Goal: Task Accomplishment & Management: Use online tool/utility

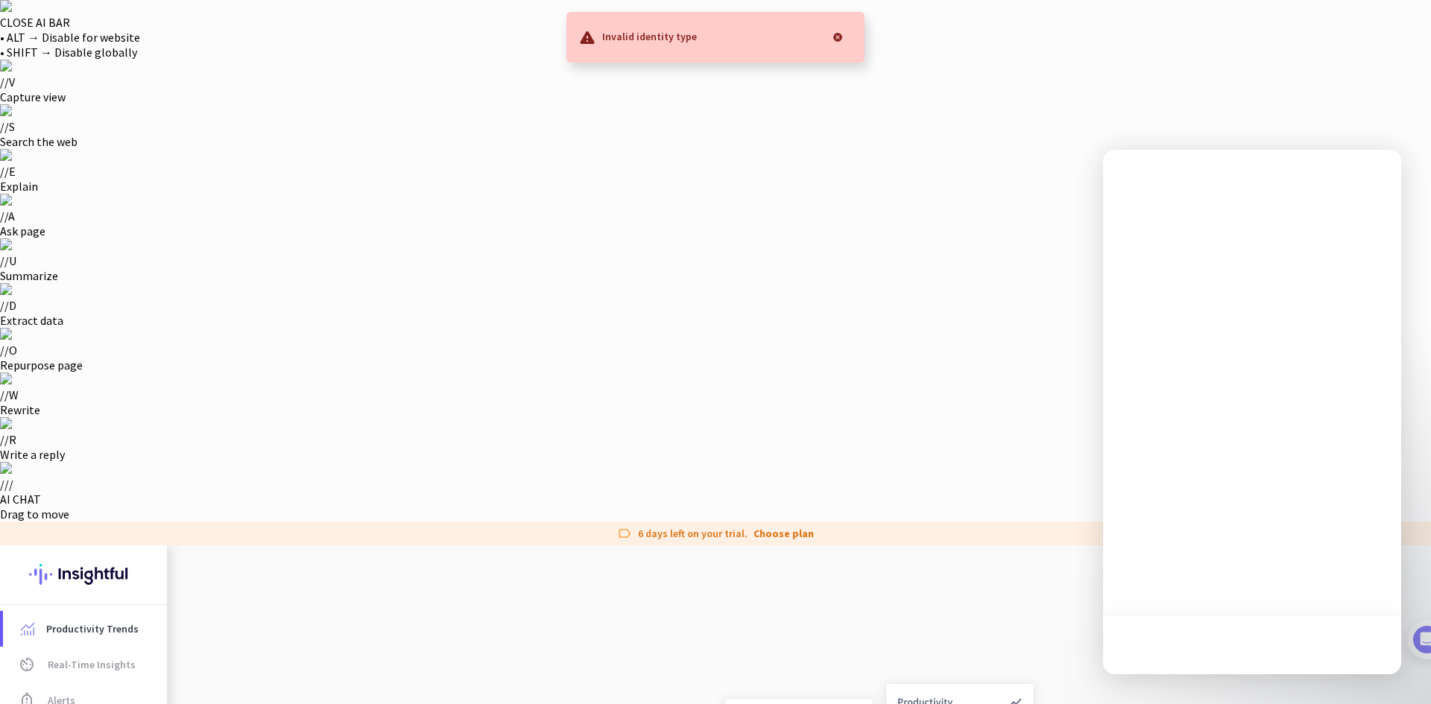
click at [840, 34] on div at bounding box center [838, 37] width 30 height 30
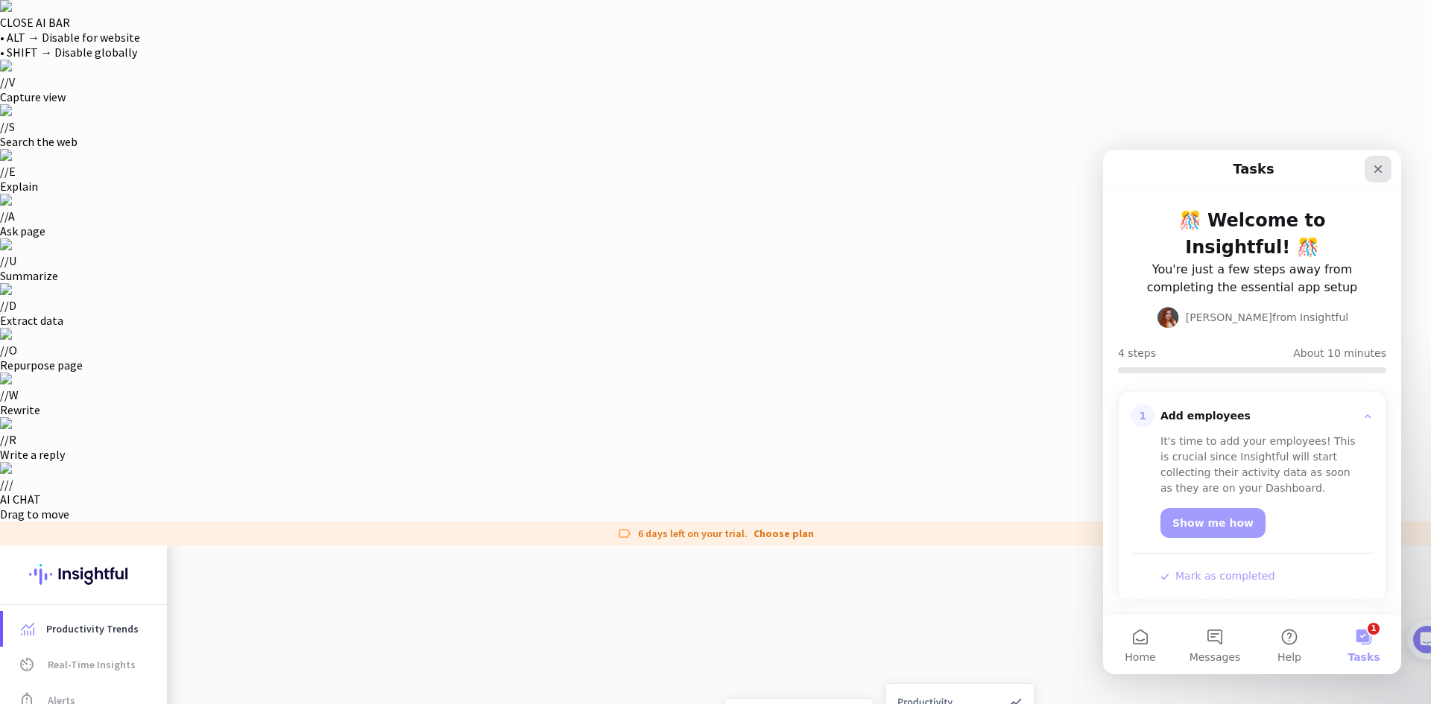
click at [1383, 172] on icon "Close" at bounding box center [1378, 169] width 12 height 12
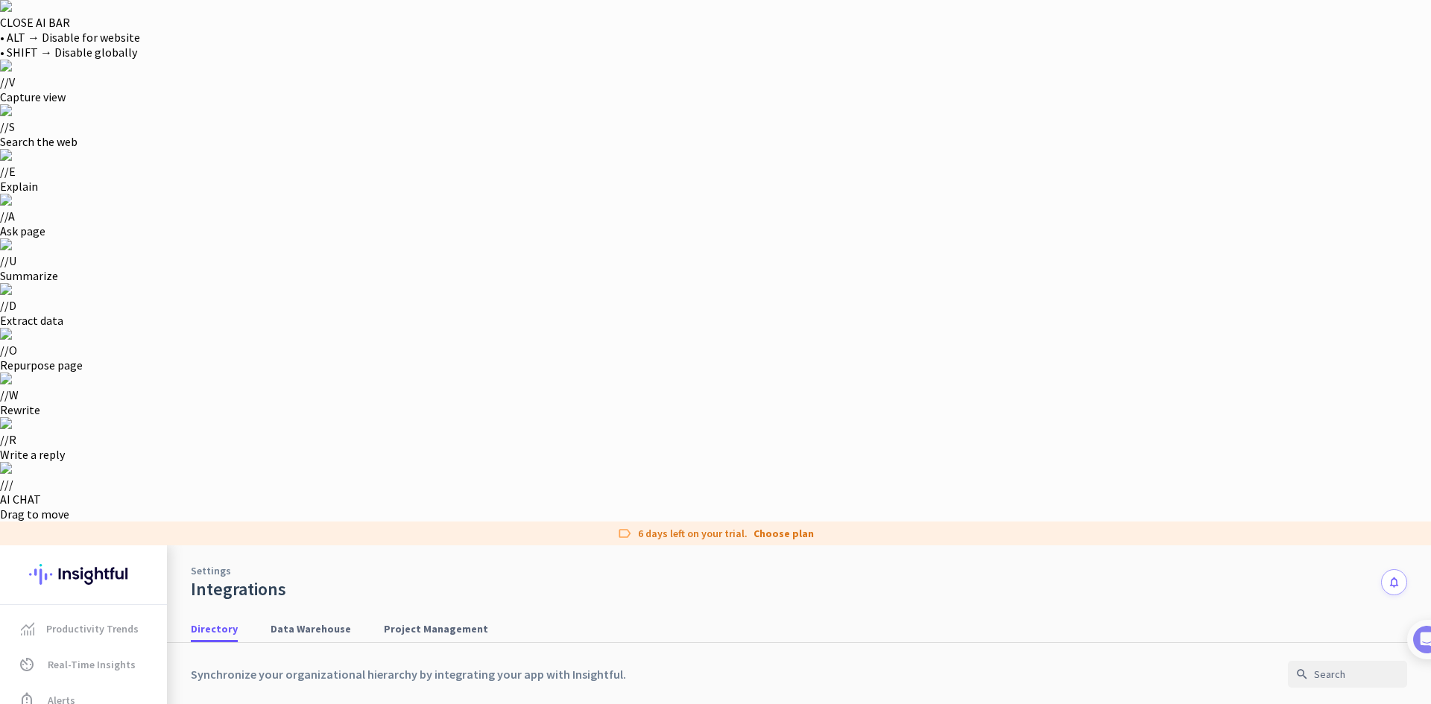
scroll to position [1401, 0]
click at [1337, 661] on input "text" at bounding box center [1347, 674] width 119 height 27
type input "jira"
drag, startPoint x: 350, startPoint y: 88, endPoint x: 327, endPoint y: 113, distance: 33.2
click at [347, 601] on nav "Directory Data Warehouse Project Management" at bounding box center [799, 622] width 1264 height 42
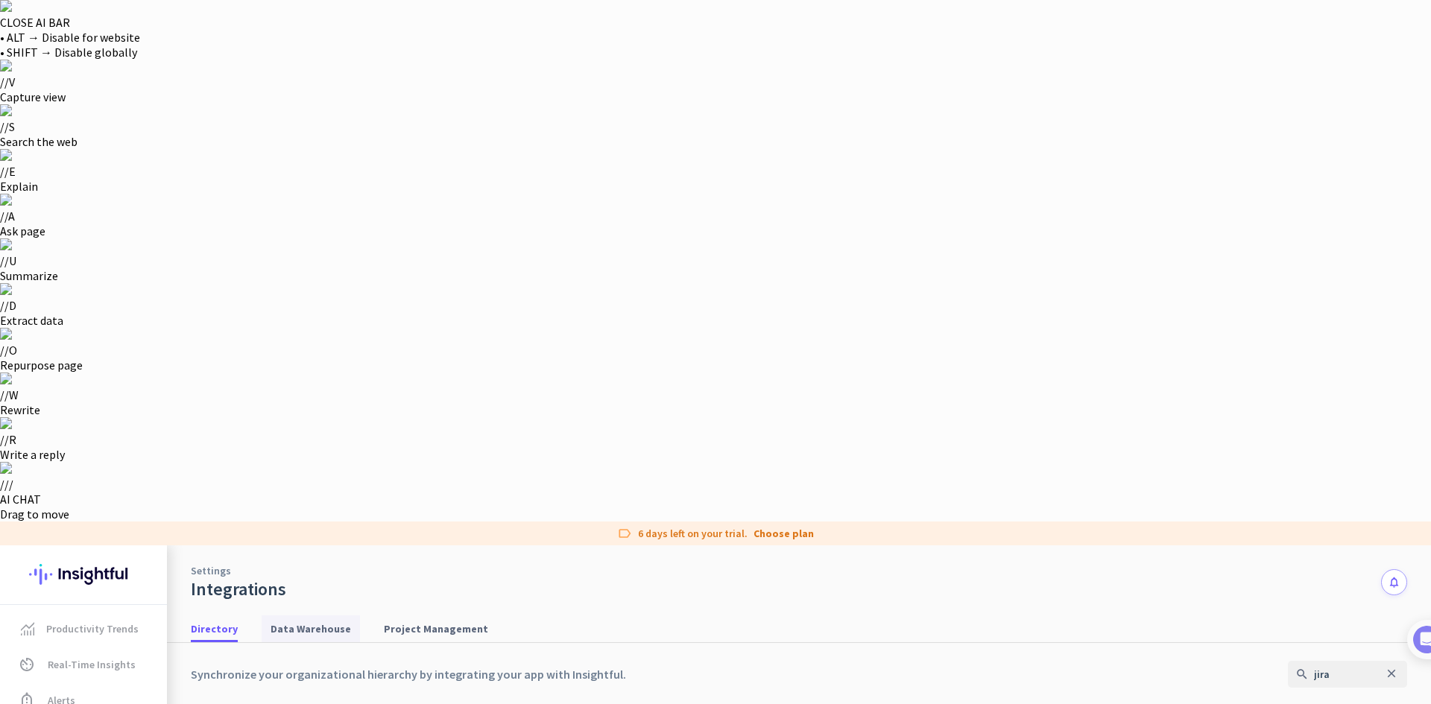
click at [326, 622] on span "Data Warehouse" at bounding box center [311, 629] width 81 height 15
click at [408, 616] on span "Project Management" at bounding box center [436, 629] width 104 height 27
click at [1335, 661] on input "text" at bounding box center [1347, 674] width 119 height 27
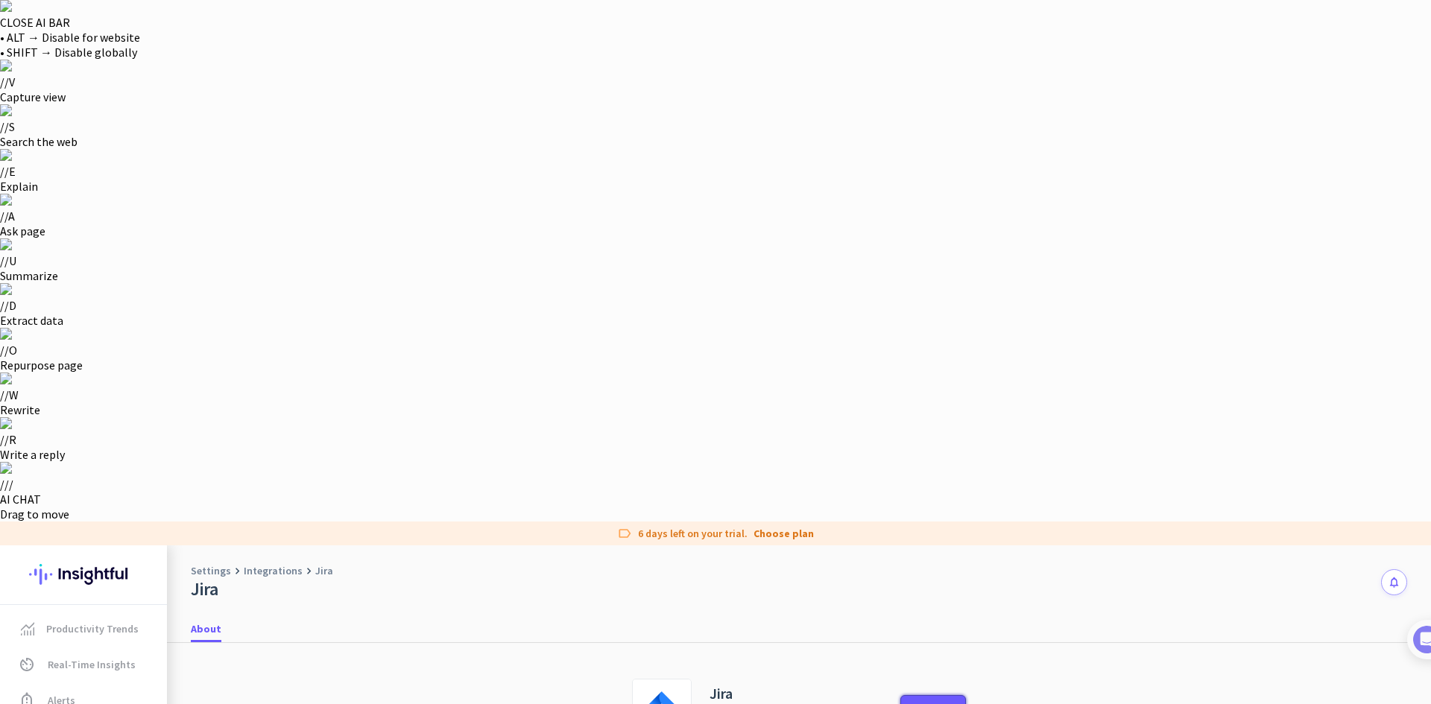
click at [940, 695] on button "Activate" at bounding box center [933, 708] width 66 height 27
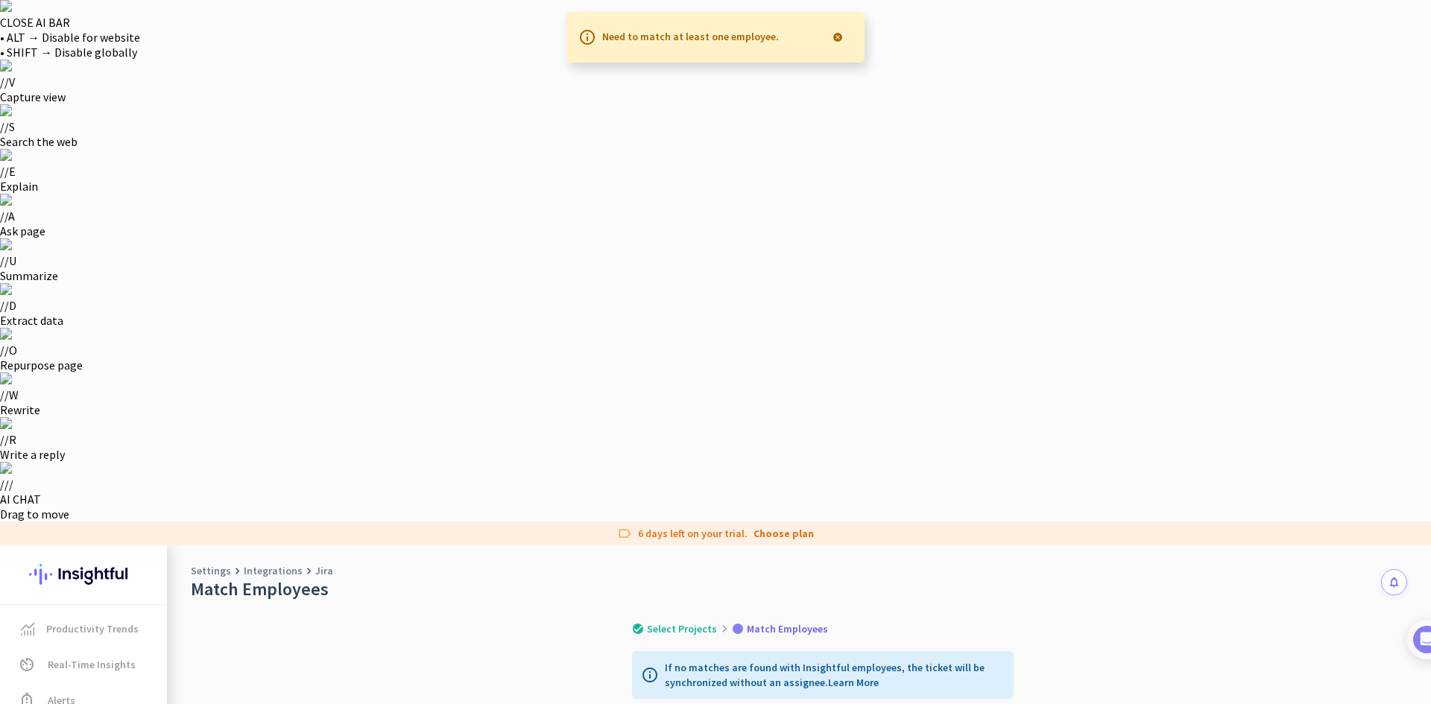
drag, startPoint x: 708, startPoint y: 246, endPoint x: 721, endPoint y: 247, distance: 12.7
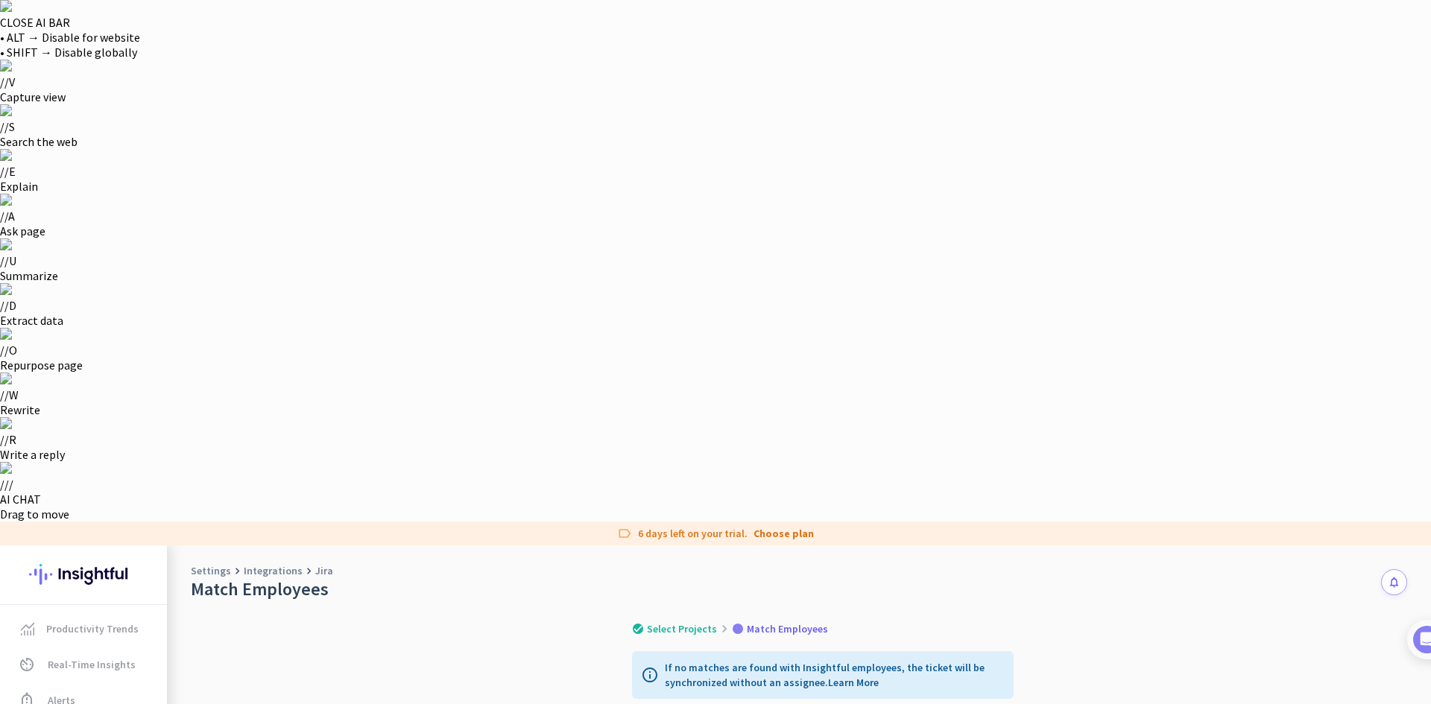
type input "v"
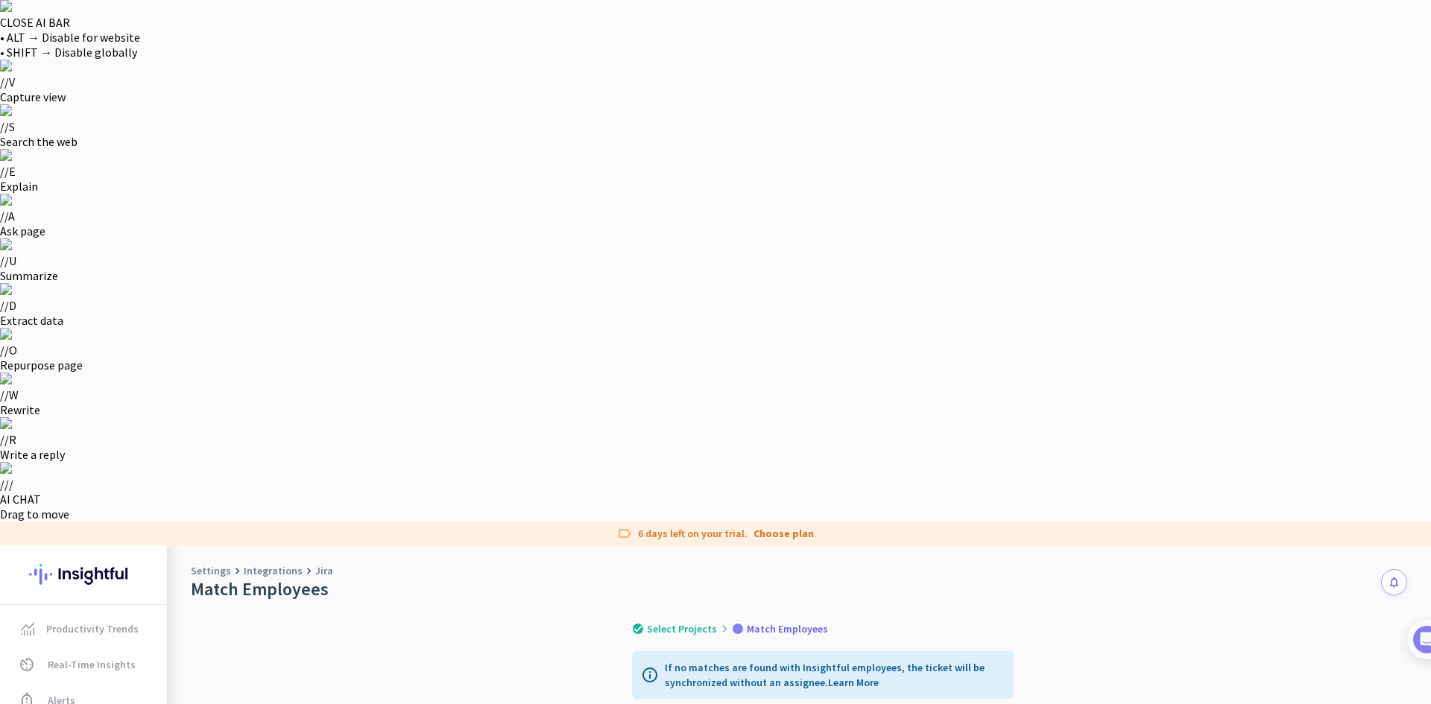
drag, startPoint x: 89, startPoint y: 44, endPoint x: 436, endPoint y: 217, distance: 387.4
